Goal: Navigation & Orientation: Understand site structure

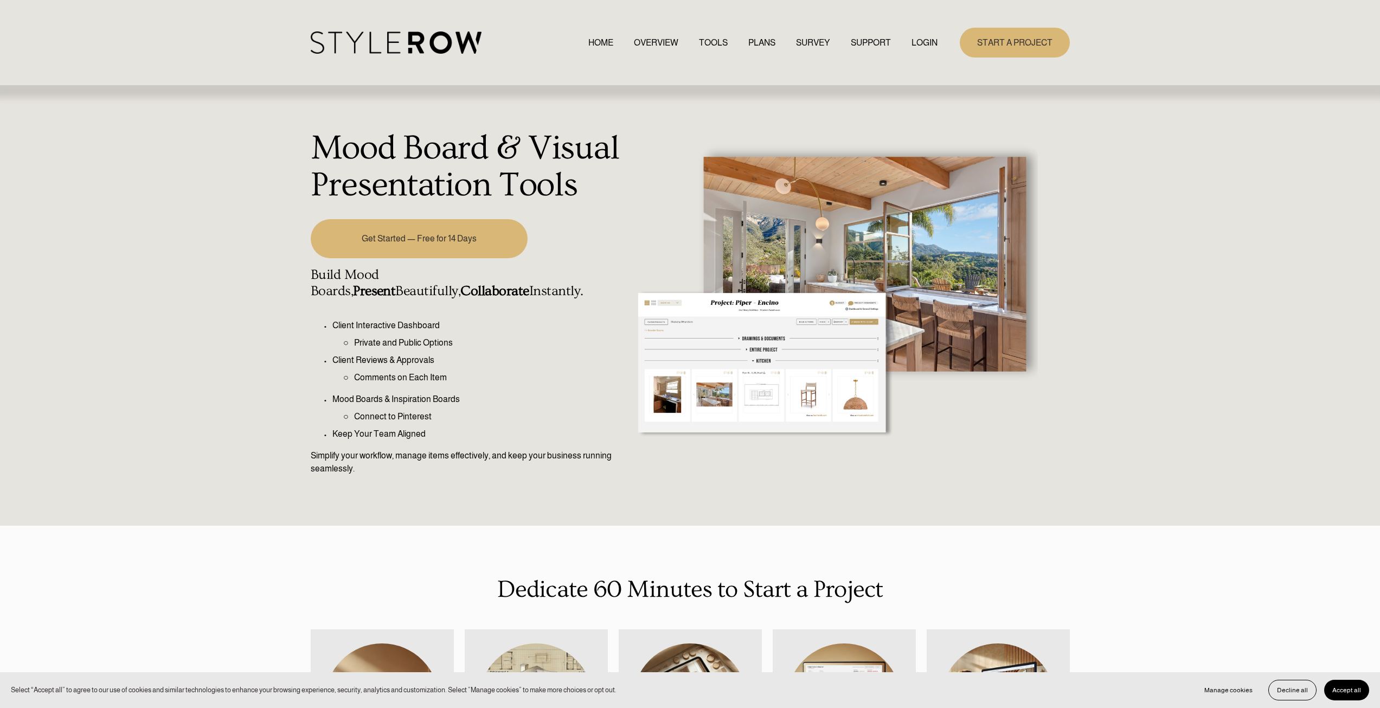
click at [642, 41] on link "OVERVIEW" at bounding box center [656, 42] width 44 height 15
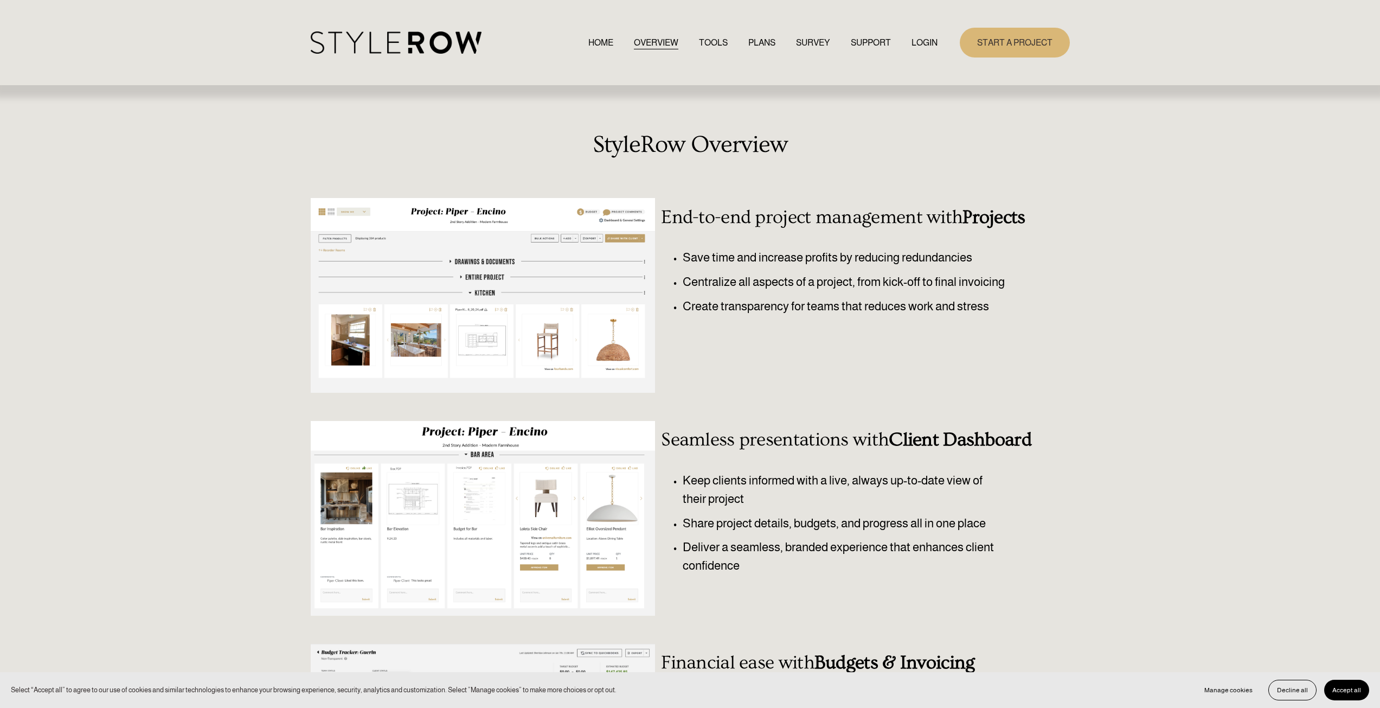
click at [705, 39] on link "TOOLS" at bounding box center [713, 42] width 29 height 15
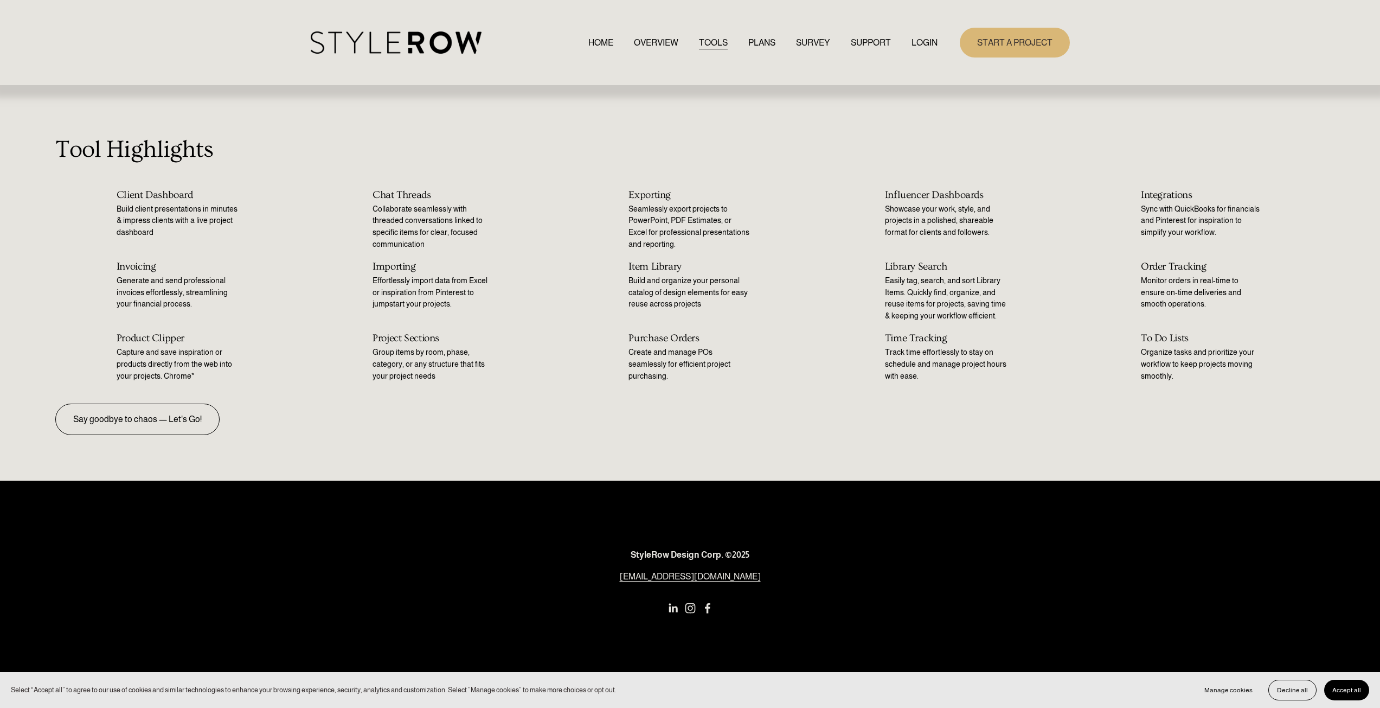
click at [757, 41] on link "PLANS" at bounding box center [761, 42] width 27 height 15
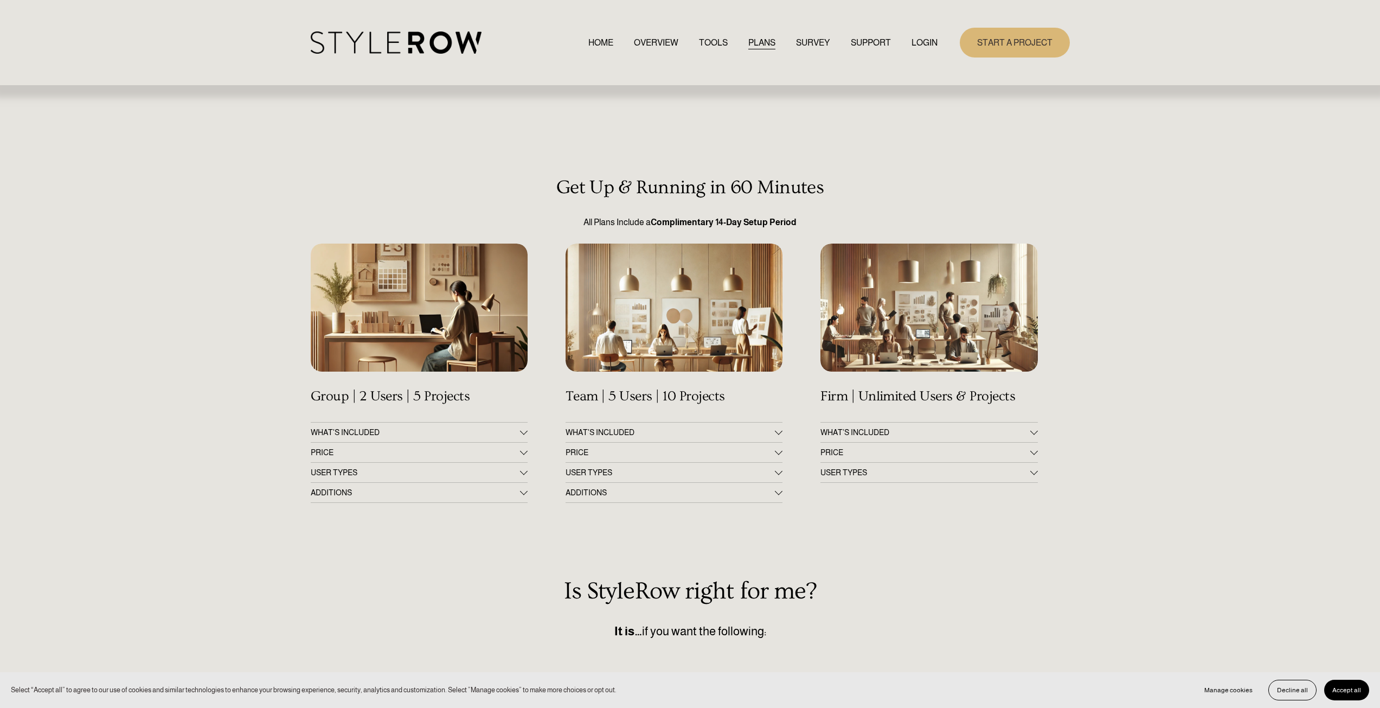
click at [661, 37] on link "OVERVIEW" at bounding box center [656, 42] width 44 height 15
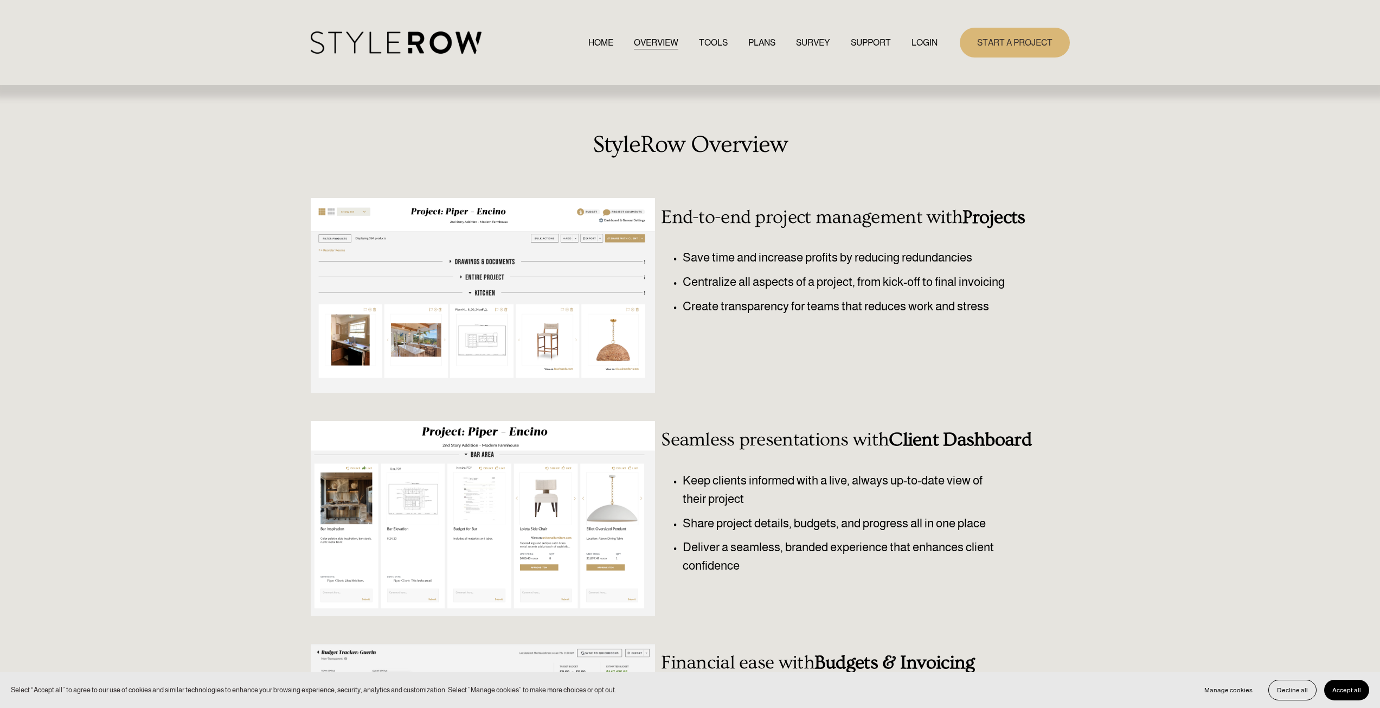
click at [593, 43] on link "HOME" at bounding box center [600, 42] width 25 height 15
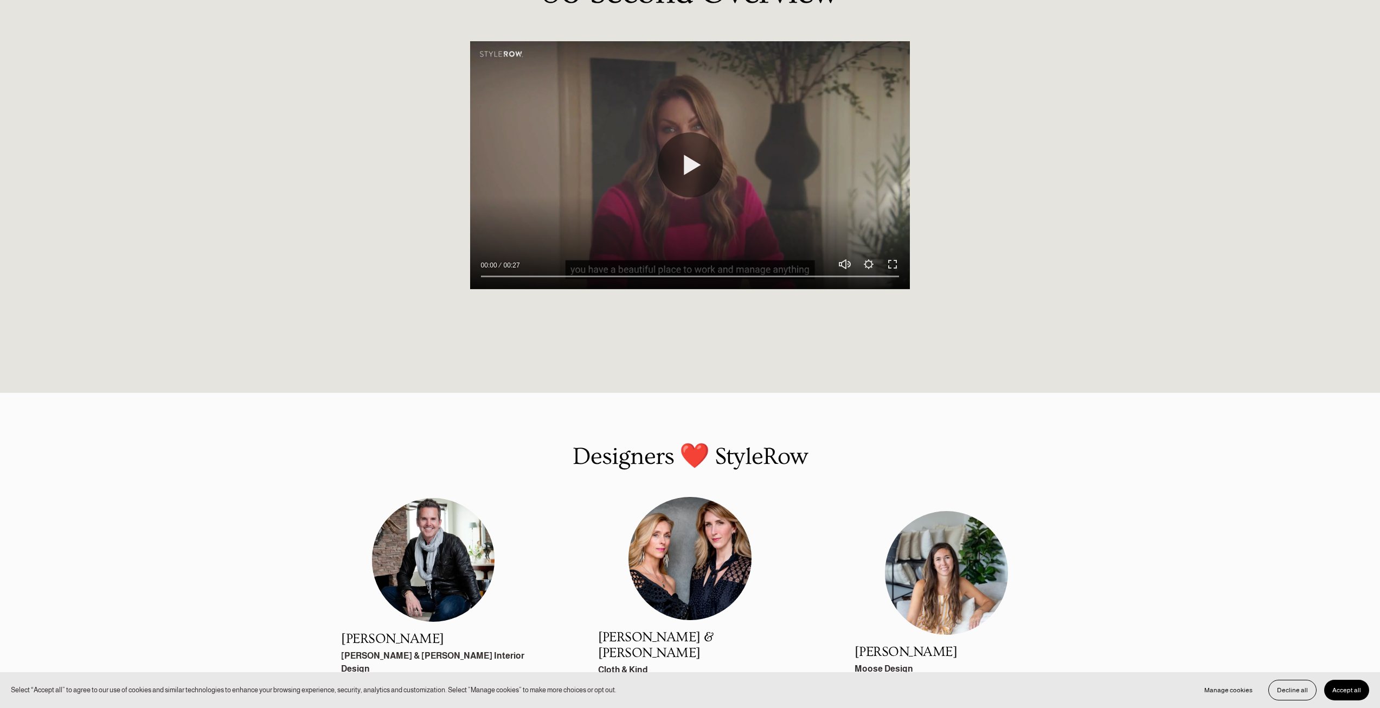
scroll to position [1344, 0]
